Goal: Book appointment/travel/reservation

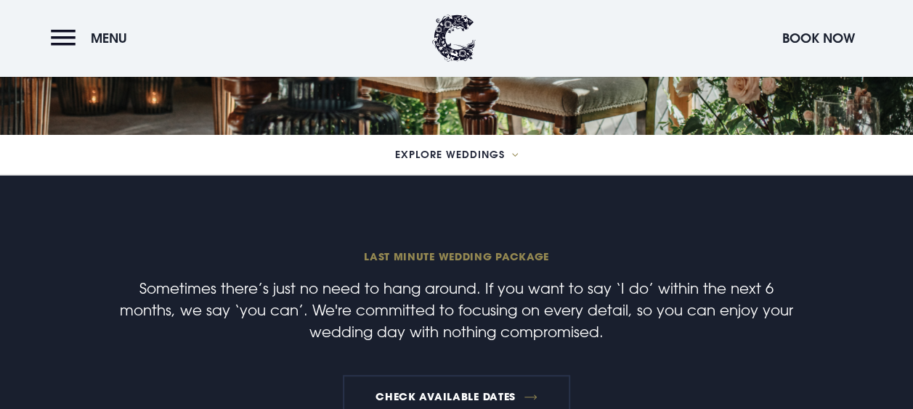
scroll to position [363, 0]
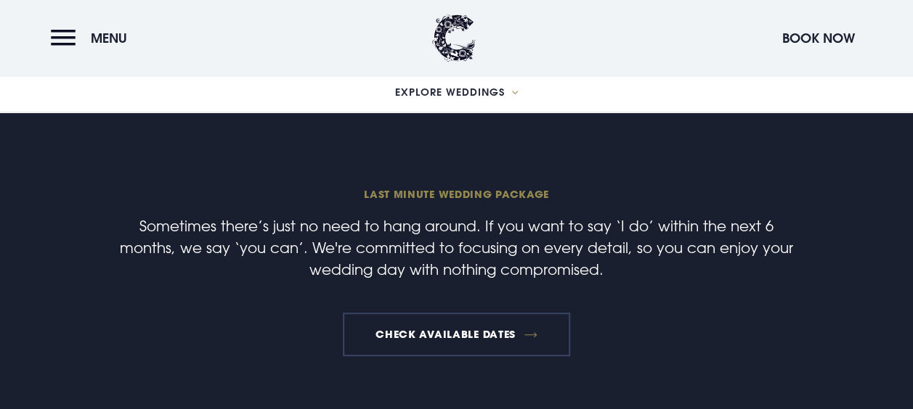
click at [433, 327] on link "Check available dates" at bounding box center [456, 335] width 227 height 44
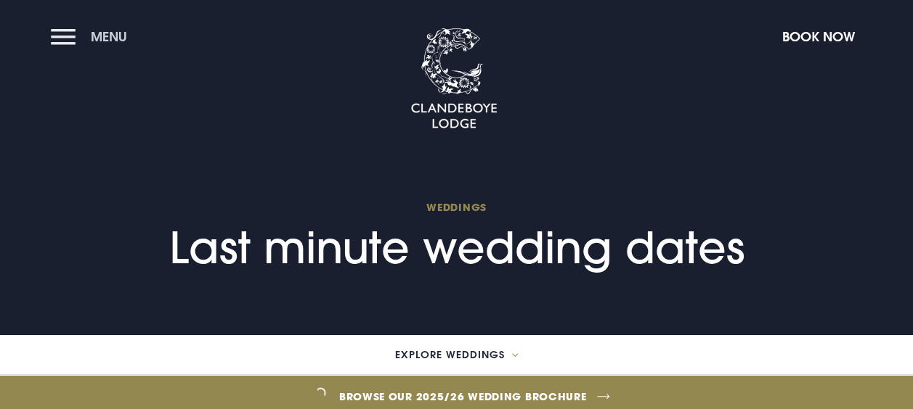
click at [68, 35] on button "Menu" at bounding box center [92, 36] width 83 height 31
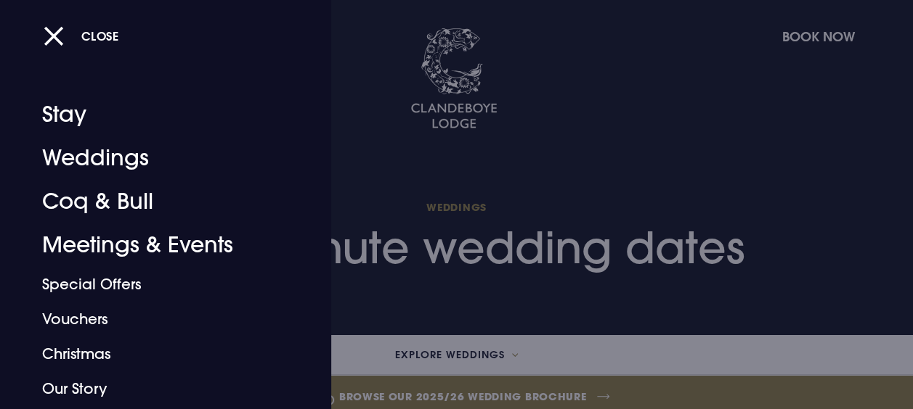
click at [507, 362] on div at bounding box center [456, 204] width 913 height 409
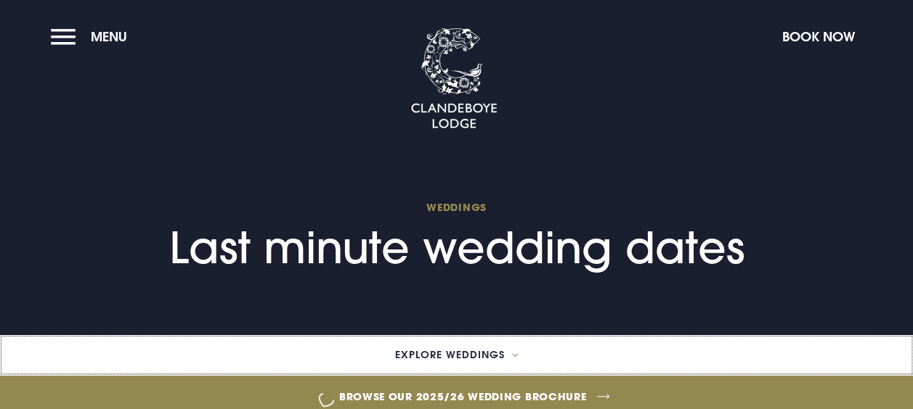
click at [505, 372] on button "Explore Weddings" at bounding box center [456, 355] width 913 height 40
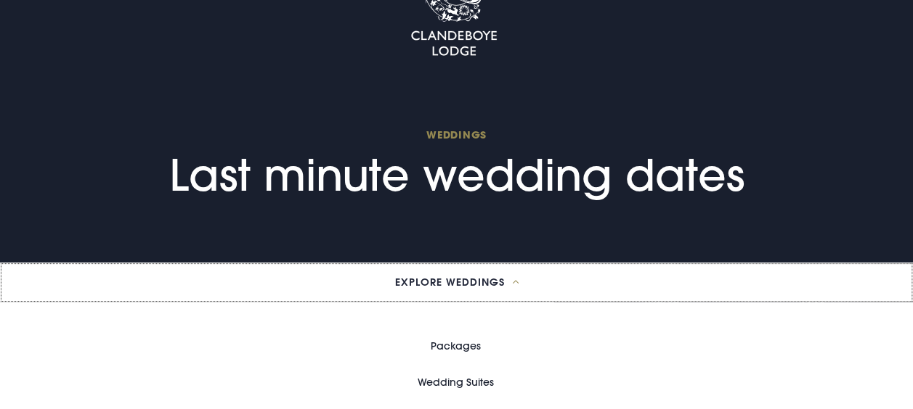
scroll to position [290, 0]
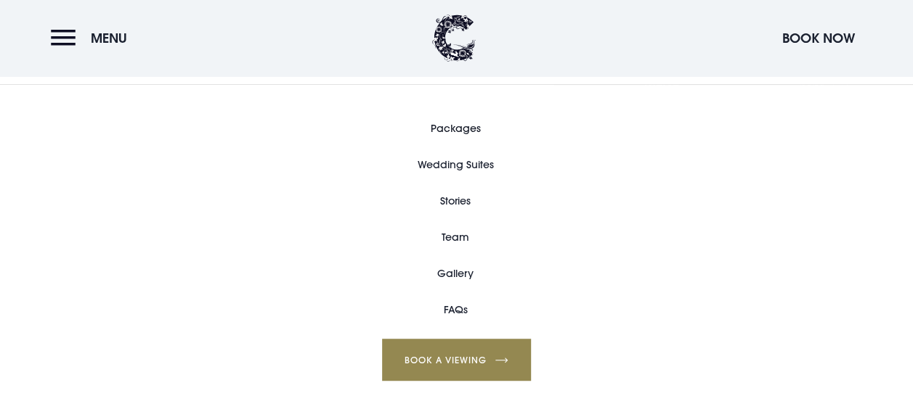
click at [463, 141] on link "Packages" at bounding box center [455, 128] width 50 height 36
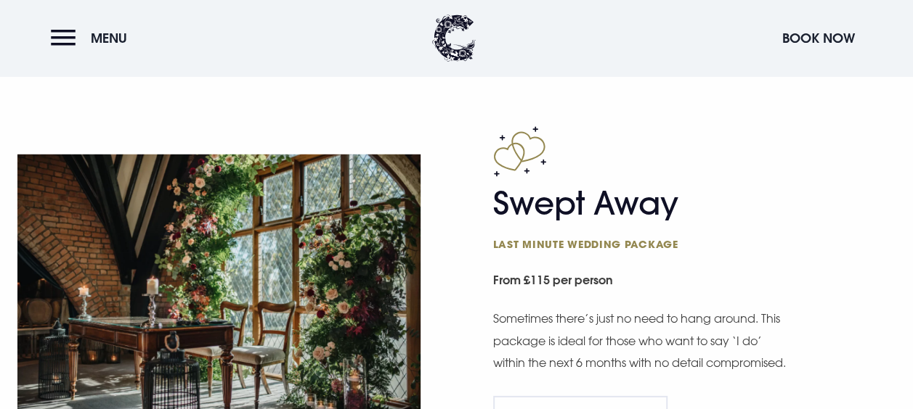
scroll to position [2323, 0]
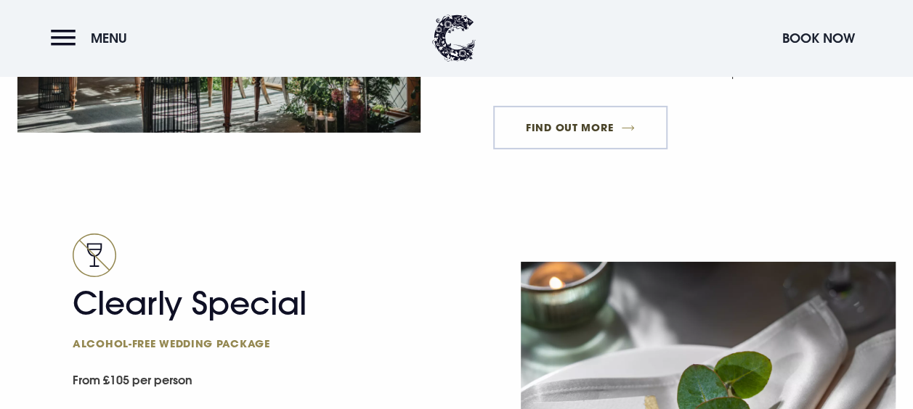
click at [564, 150] on link "FIND OUT MORE" at bounding box center [580, 128] width 175 height 44
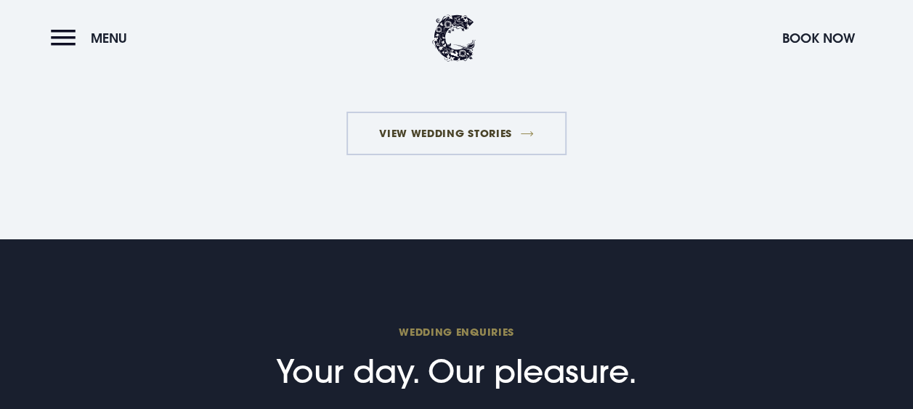
scroll to position [2541, 0]
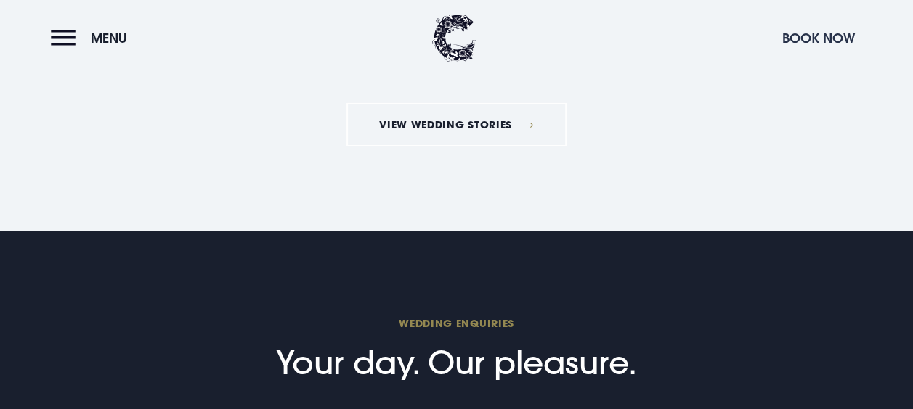
click at [799, 46] on button "Book Now" at bounding box center [818, 38] width 87 height 31
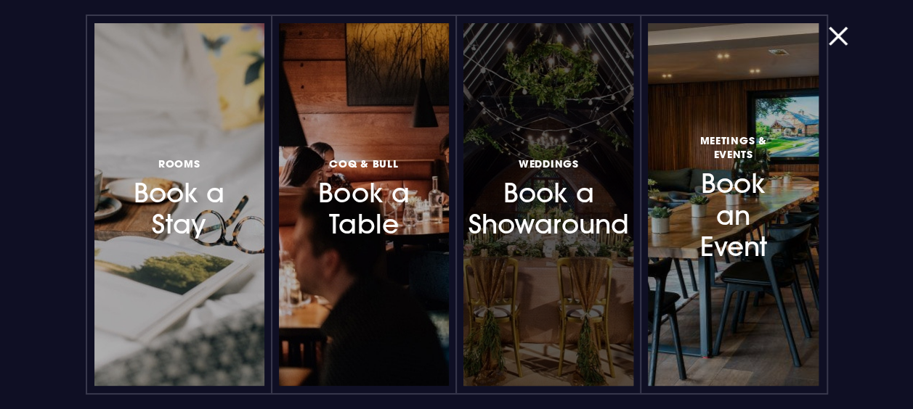
click at [577, 298] on div at bounding box center [548, 204] width 170 height 363
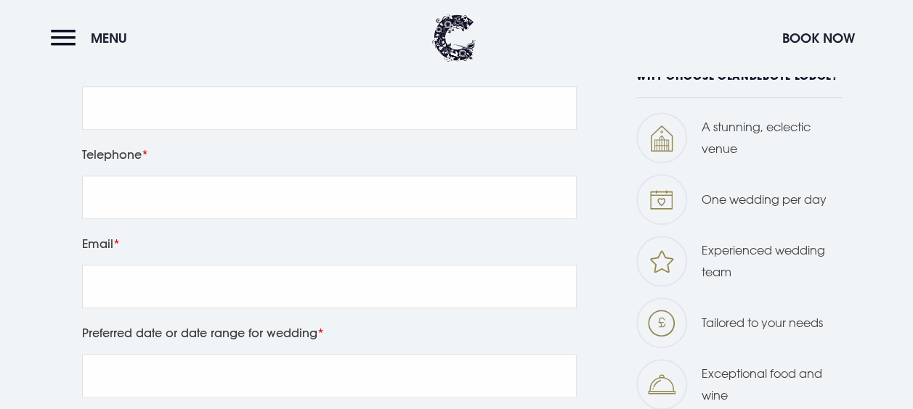
scroll to position [726, 0]
